Goal: Task Accomplishment & Management: Manage account settings

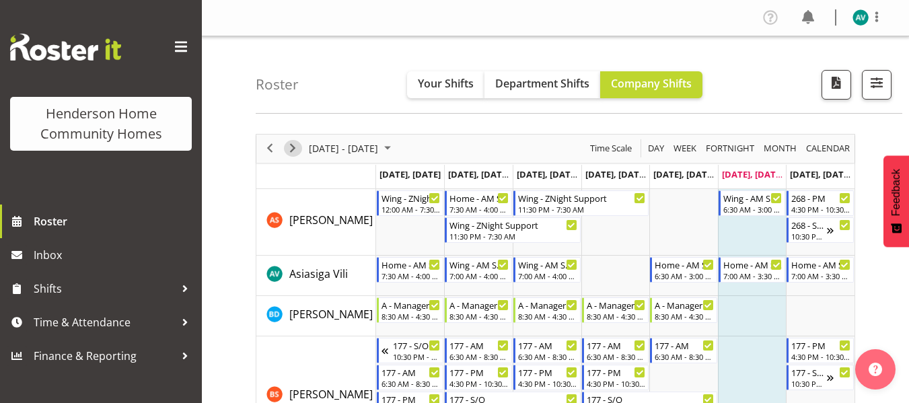
click at [288, 143] on span "Next" at bounding box center [293, 148] width 16 height 17
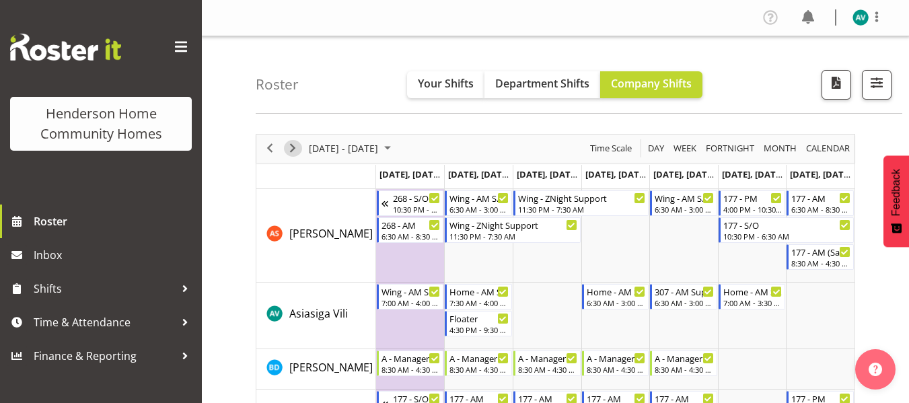
click at [298, 151] on span "Next" at bounding box center [293, 148] width 16 height 17
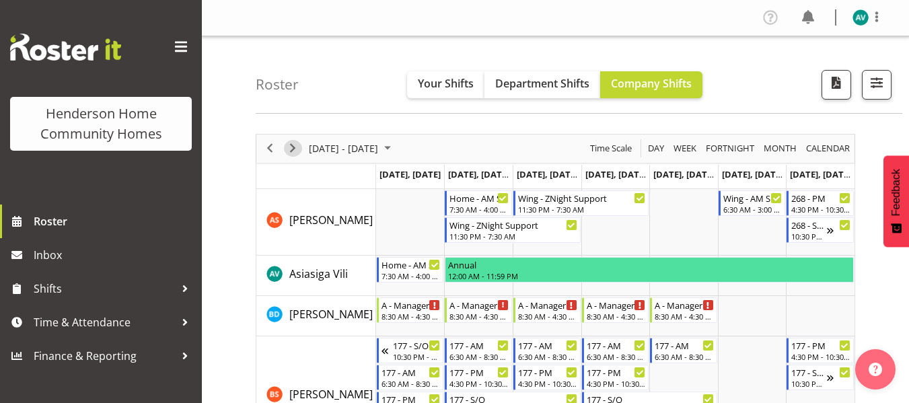
click at [290, 147] on span "Next" at bounding box center [293, 148] width 16 height 17
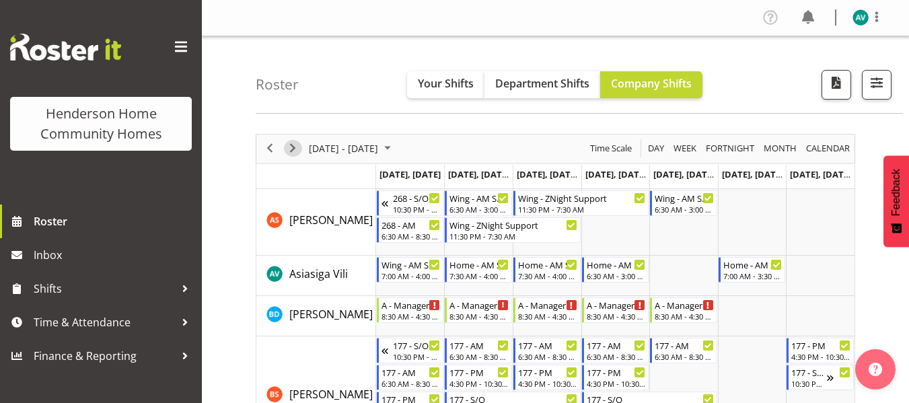
click at [288, 151] on span "Next" at bounding box center [293, 148] width 16 height 17
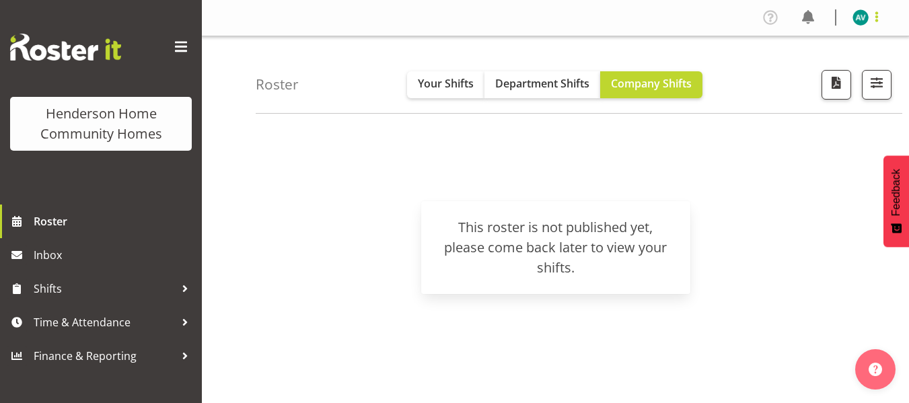
click at [878, 13] on span at bounding box center [877, 17] width 16 height 16
click at [802, 69] on link "Log Out" at bounding box center [820, 71] width 129 height 24
